Goal: Task Accomplishment & Management: Use online tool/utility

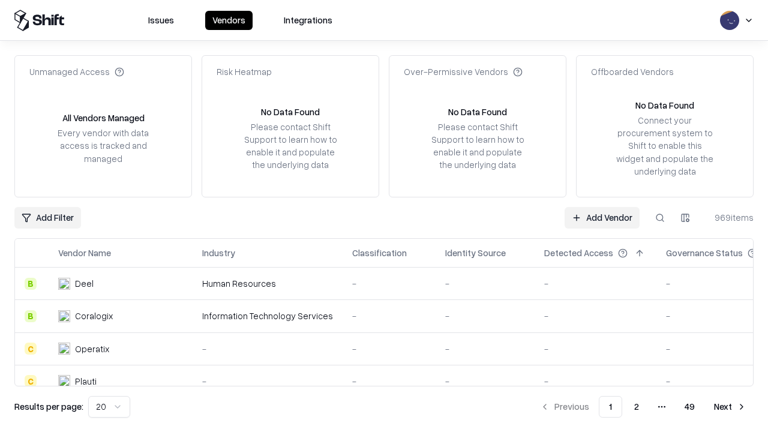
click at [602, 217] on link "Add Vendor" at bounding box center [602, 218] width 75 height 22
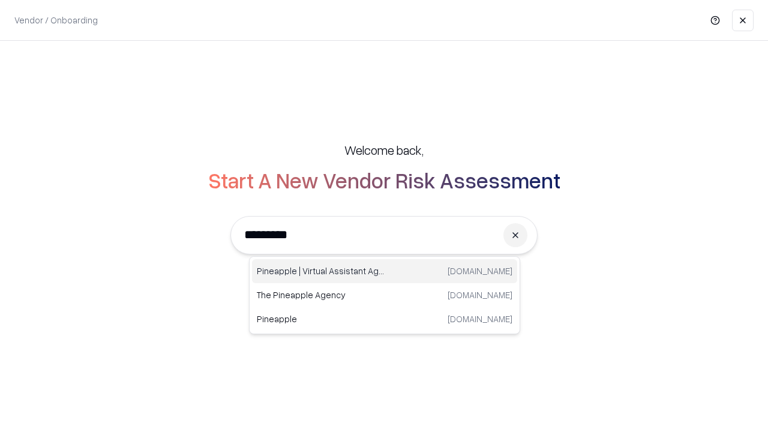
click at [385, 271] on div "Pineapple | Virtual Assistant Agency [DOMAIN_NAME]" at bounding box center [384, 271] width 265 height 24
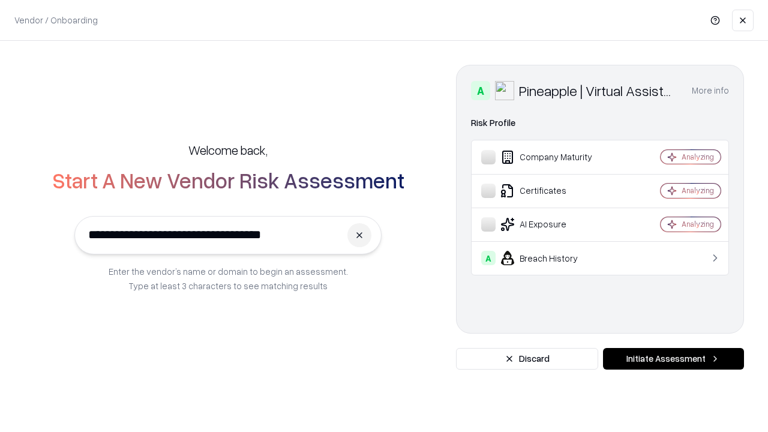
type input "**********"
click at [673, 359] on button "Initiate Assessment" at bounding box center [673, 359] width 141 height 22
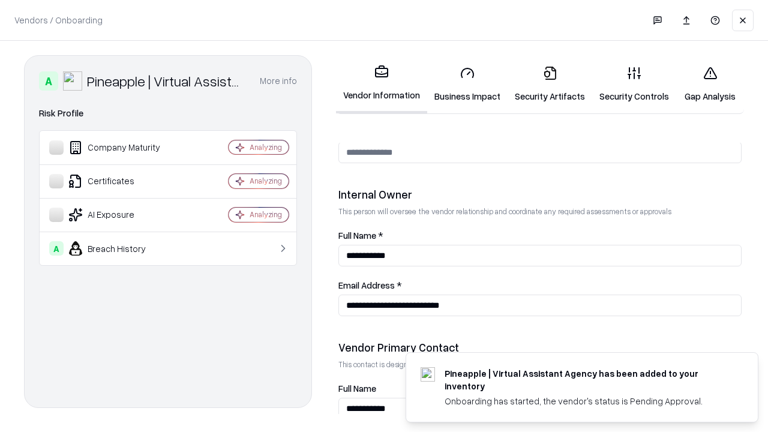
scroll to position [622, 0]
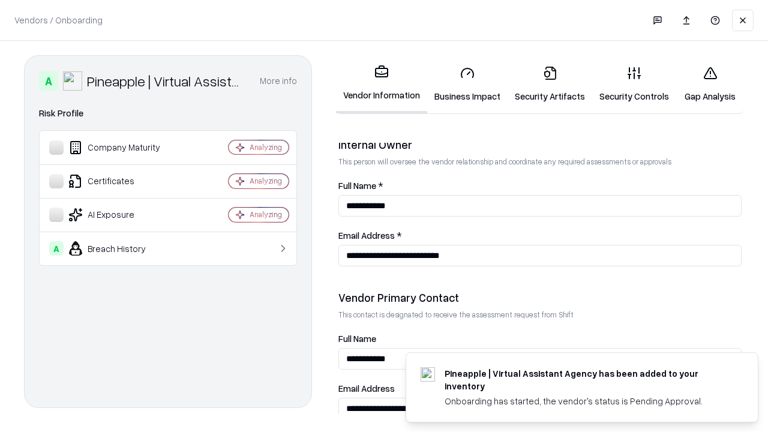
click at [467, 84] on link "Business Impact" at bounding box center [467, 84] width 80 height 56
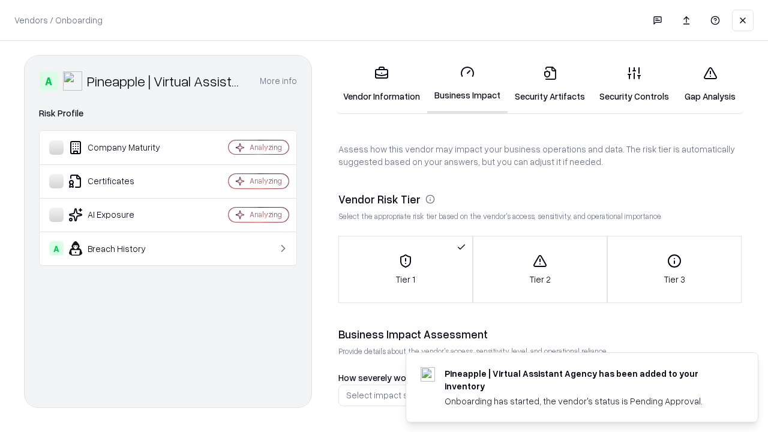
click at [710, 84] on link "Gap Analysis" at bounding box center [710, 84] width 68 height 56
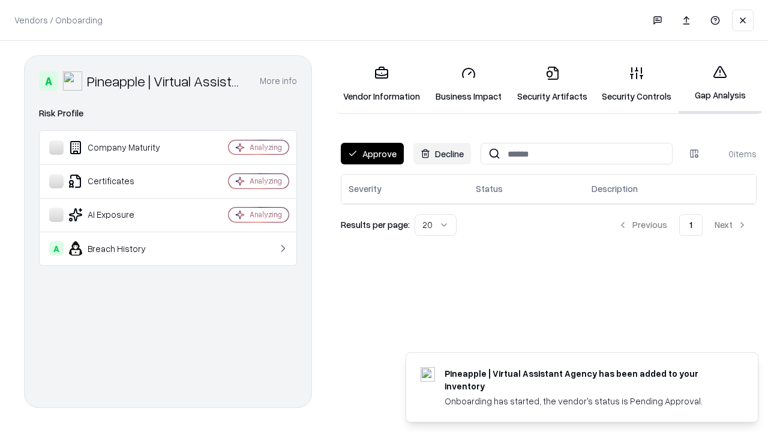
click at [372, 154] on button "Approve" at bounding box center [372, 154] width 63 height 22
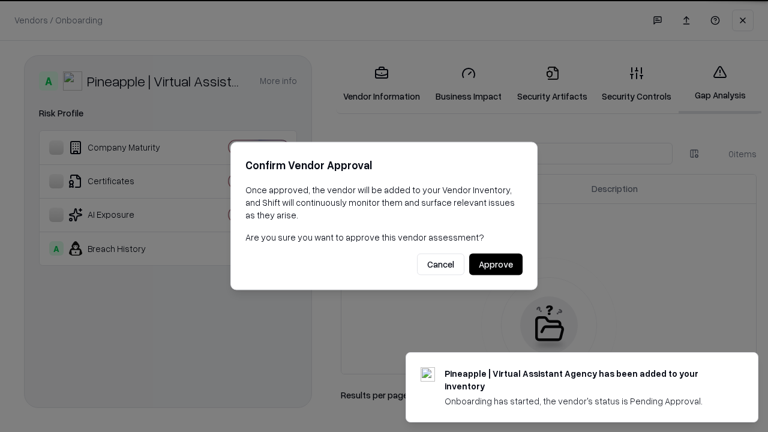
click at [496, 264] on button "Approve" at bounding box center [495, 265] width 53 height 22
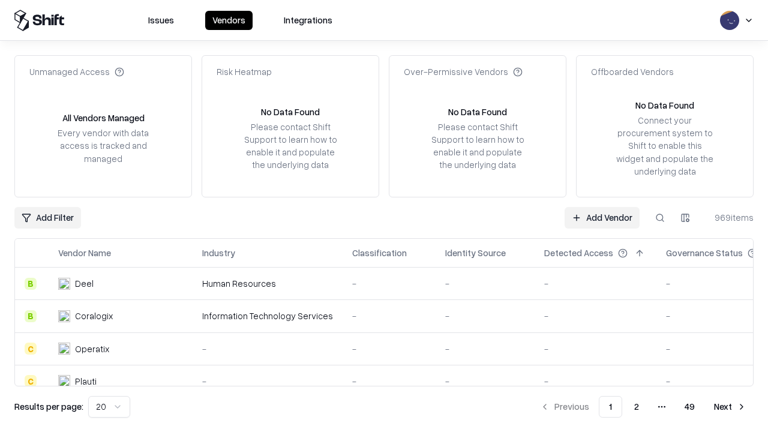
type input "**********"
click at [602, 217] on link "Add Vendor" at bounding box center [602, 218] width 75 height 22
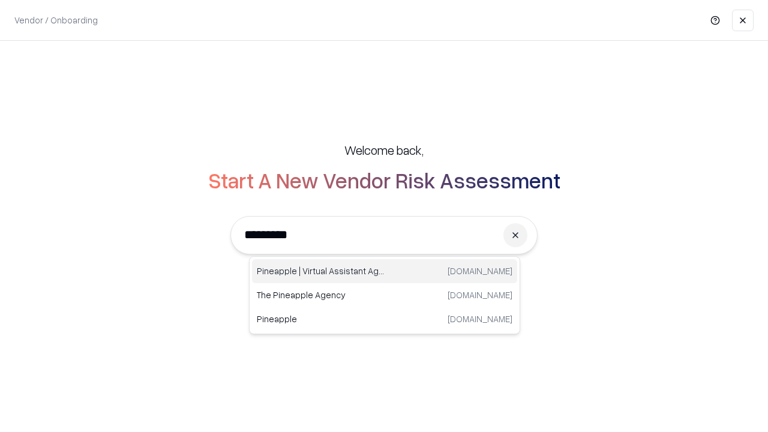
click at [385, 271] on div "Pineapple | Virtual Assistant Agency [DOMAIN_NAME]" at bounding box center [384, 271] width 265 height 24
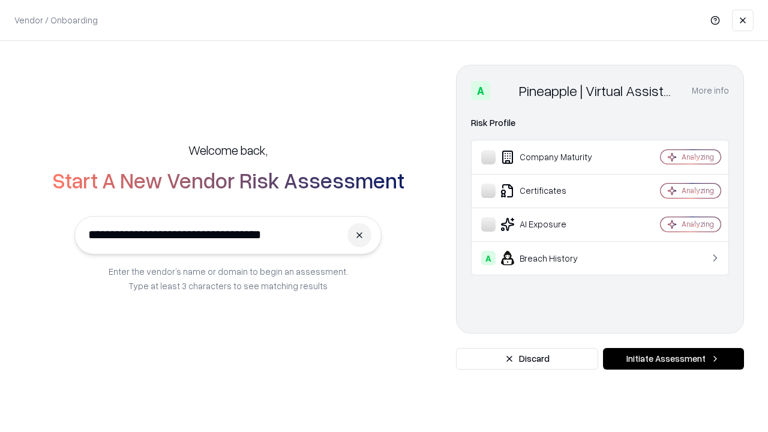
type input "**********"
click at [673, 359] on button "Initiate Assessment" at bounding box center [673, 359] width 141 height 22
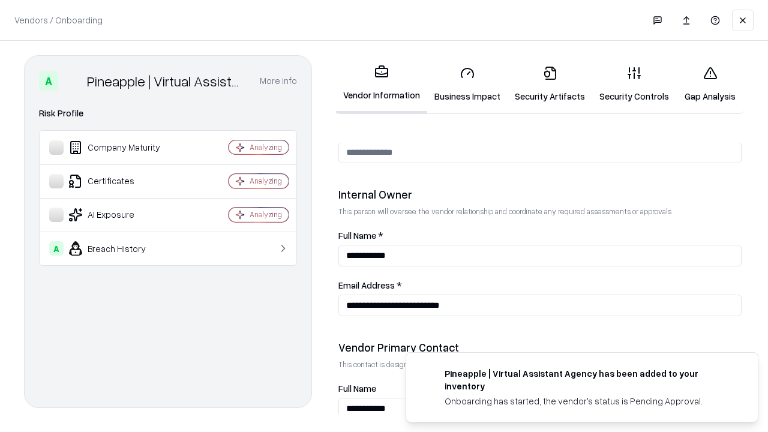
scroll to position [622, 0]
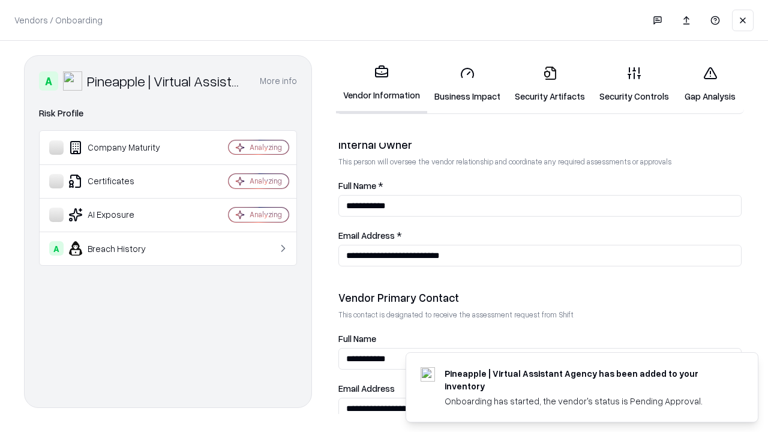
click at [710, 84] on link "Gap Analysis" at bounding box center [710, 84] width 68 height 56
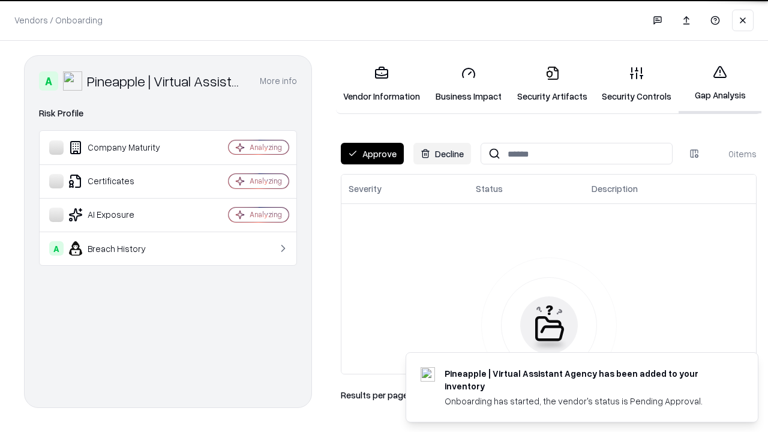
click at [372, 154] on button "Approve" at bounding box center [372, 154] width 63 height 22
